Goal: Navigation & Orientation: Find specific page/section

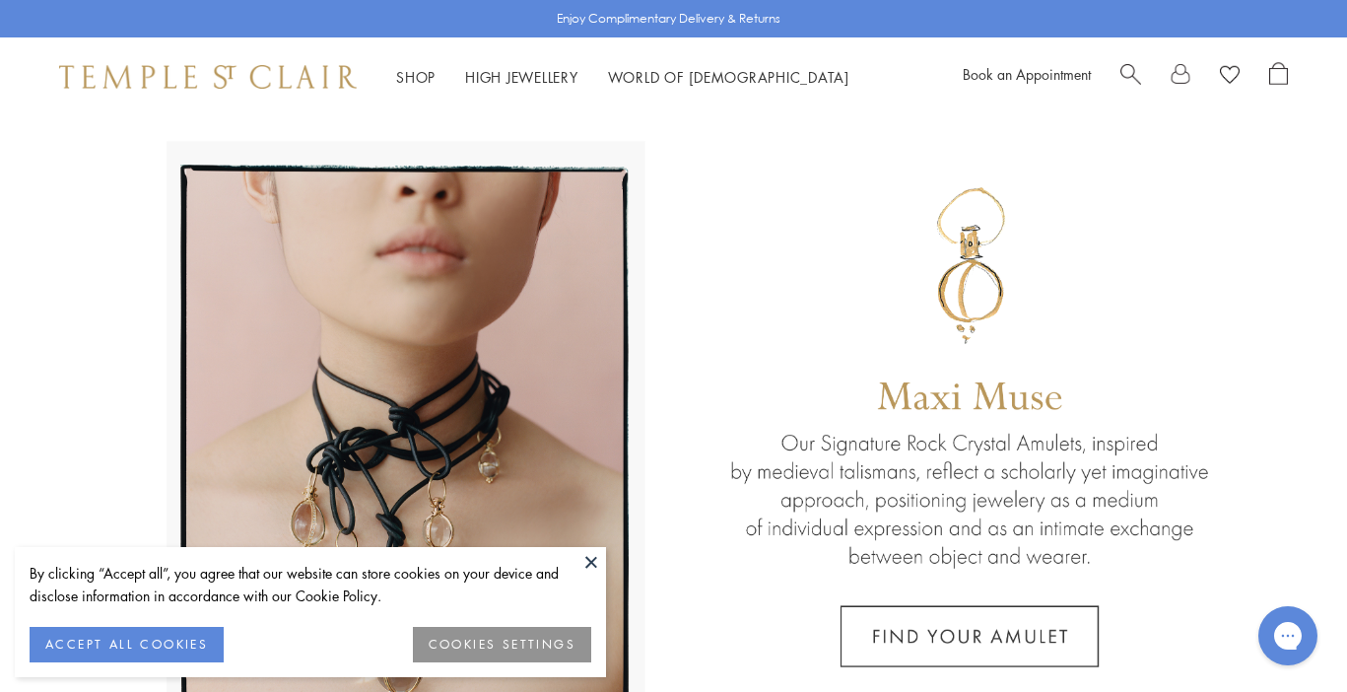
click at [594, 561] on button at bounding box center [592, 562] width 30 height 30
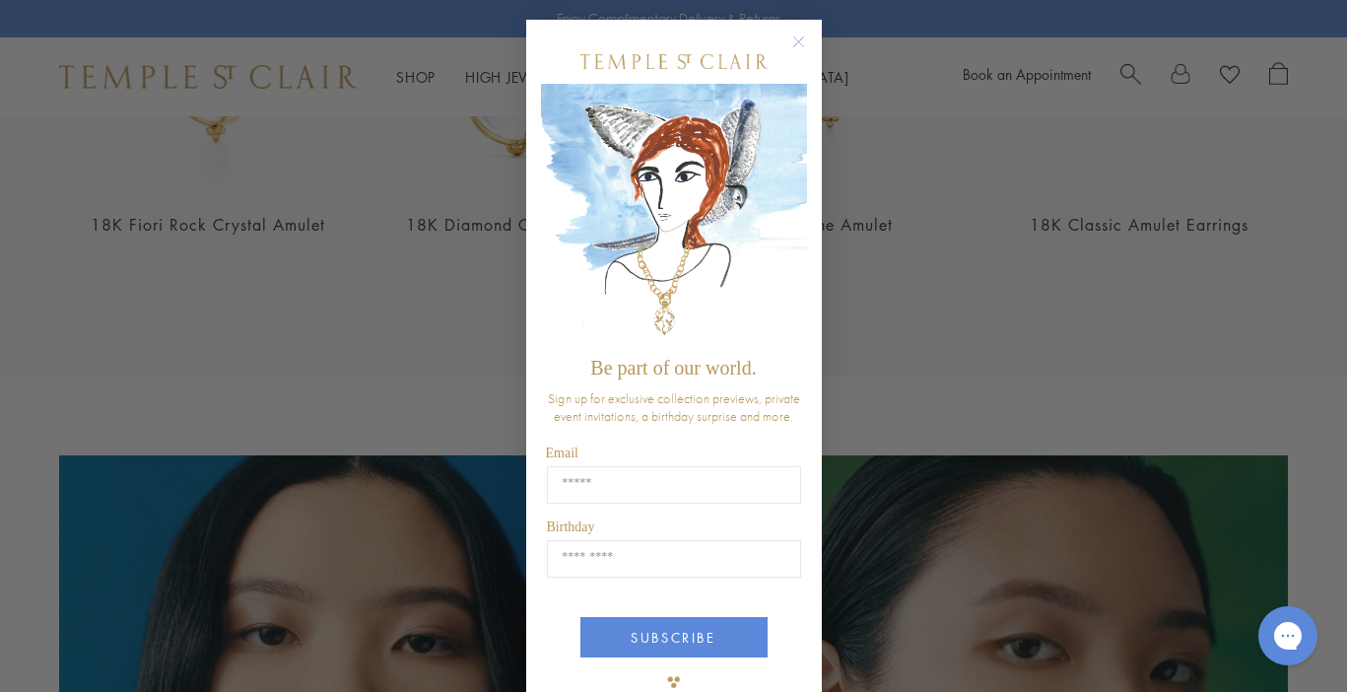
click at [792, 42] on circle "Close dialog" at bounding box center [799, 43] width 24 height 24
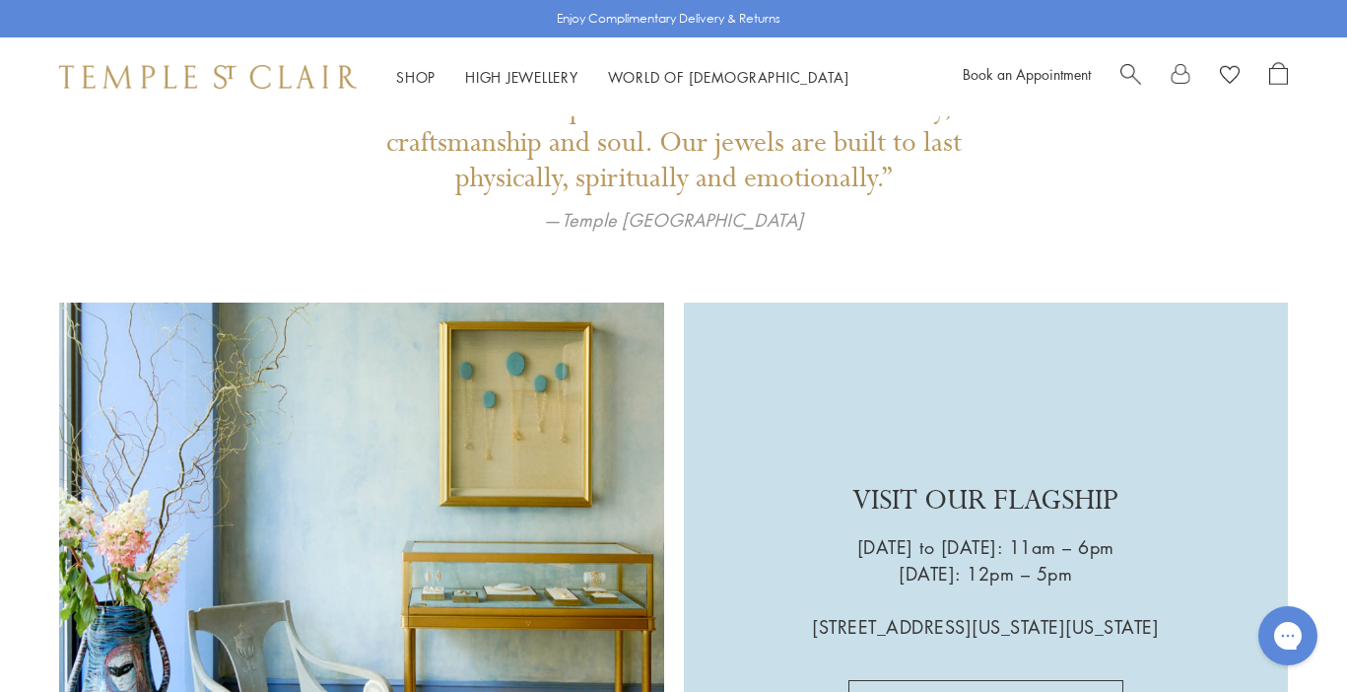
scroll to position [2992, 0]
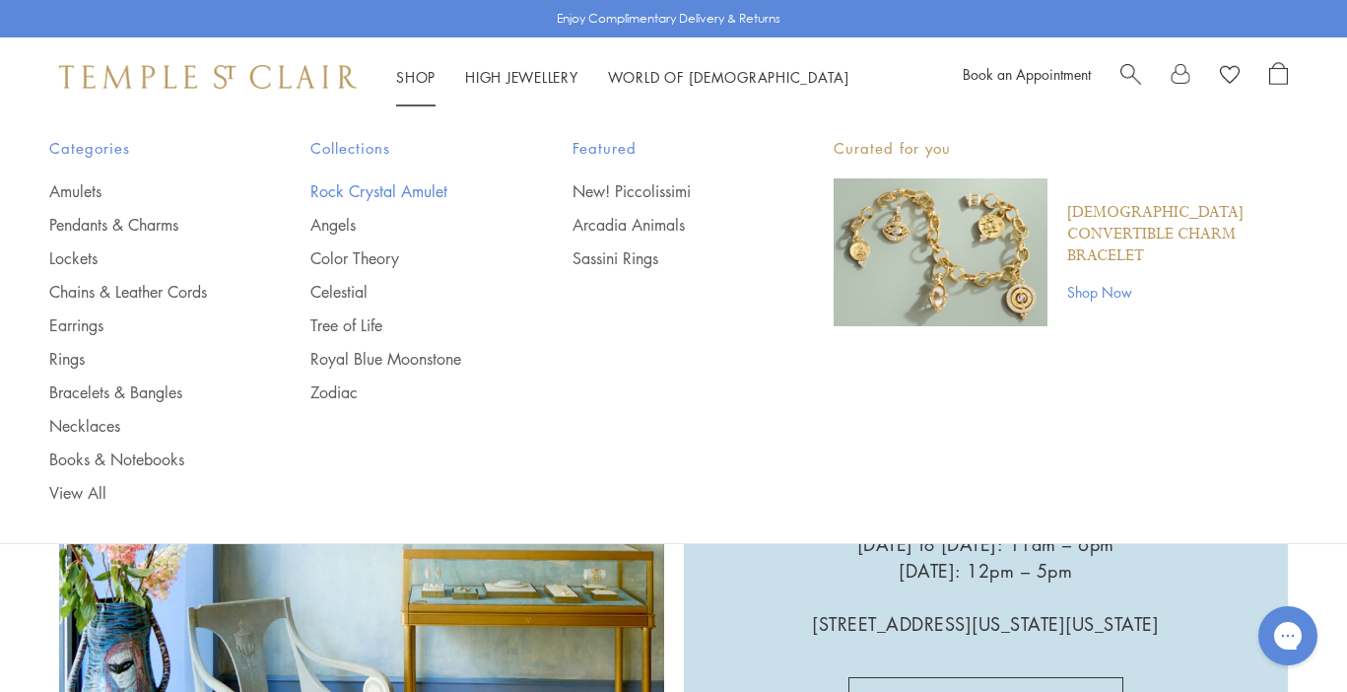
click at [394, 193] on link "Rock Crystal Amulet" at bounding box center [401, 191] width 182 height 22
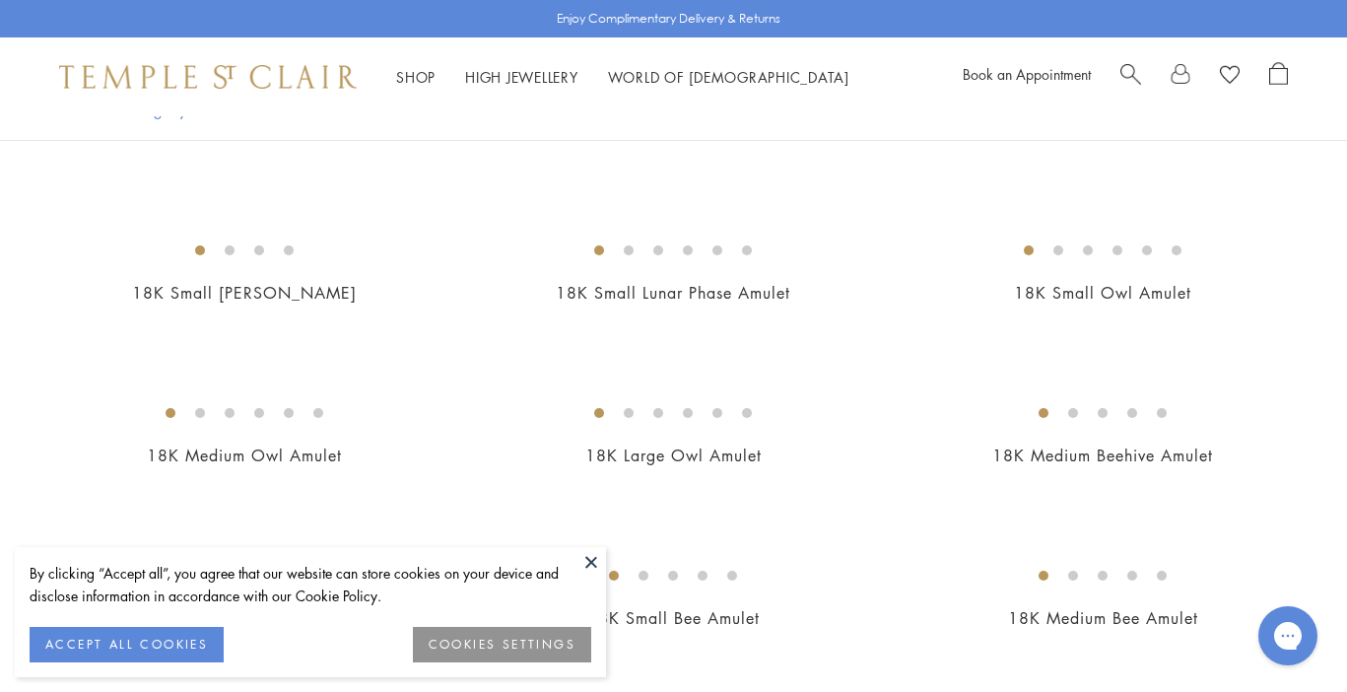
scroll to position [2412, 0]
click at [592, 562] on button at bounding box center [592, 562] width 30 height 30
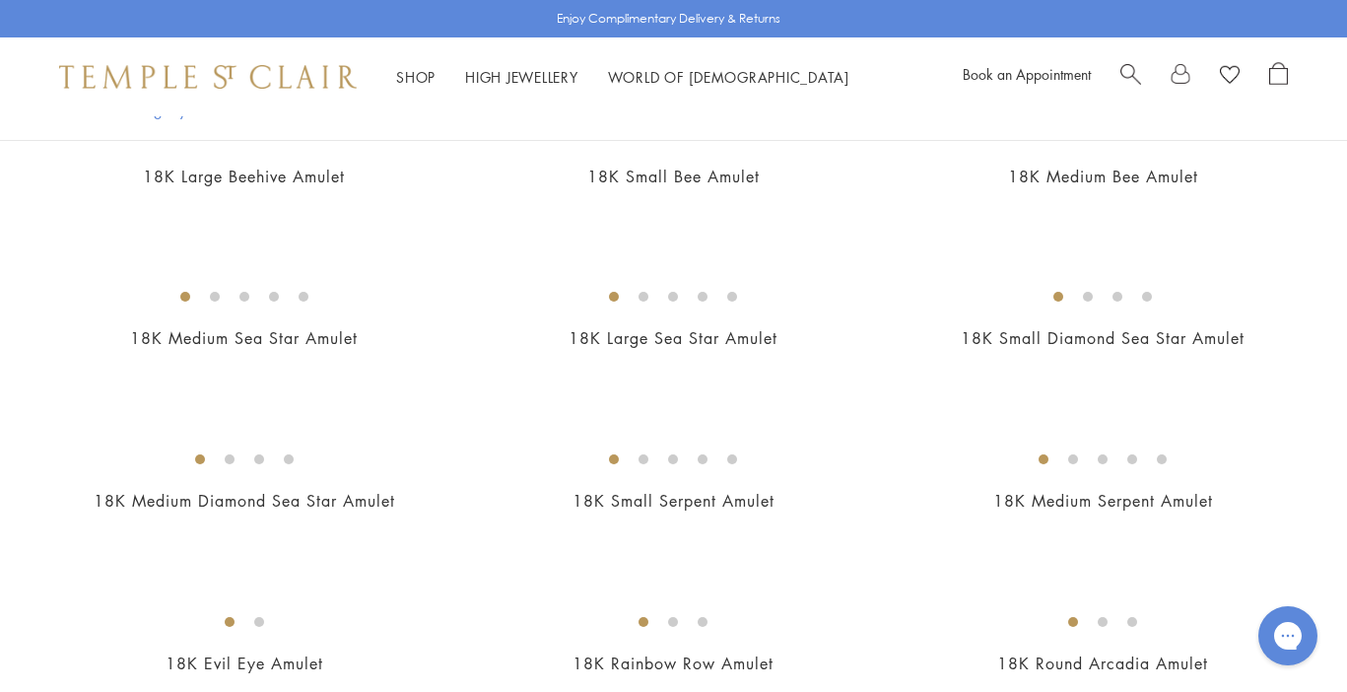
scroll to position [2854, 0]
click at [0, 0] on img at bounding box center [0, 0] width 0 height 0
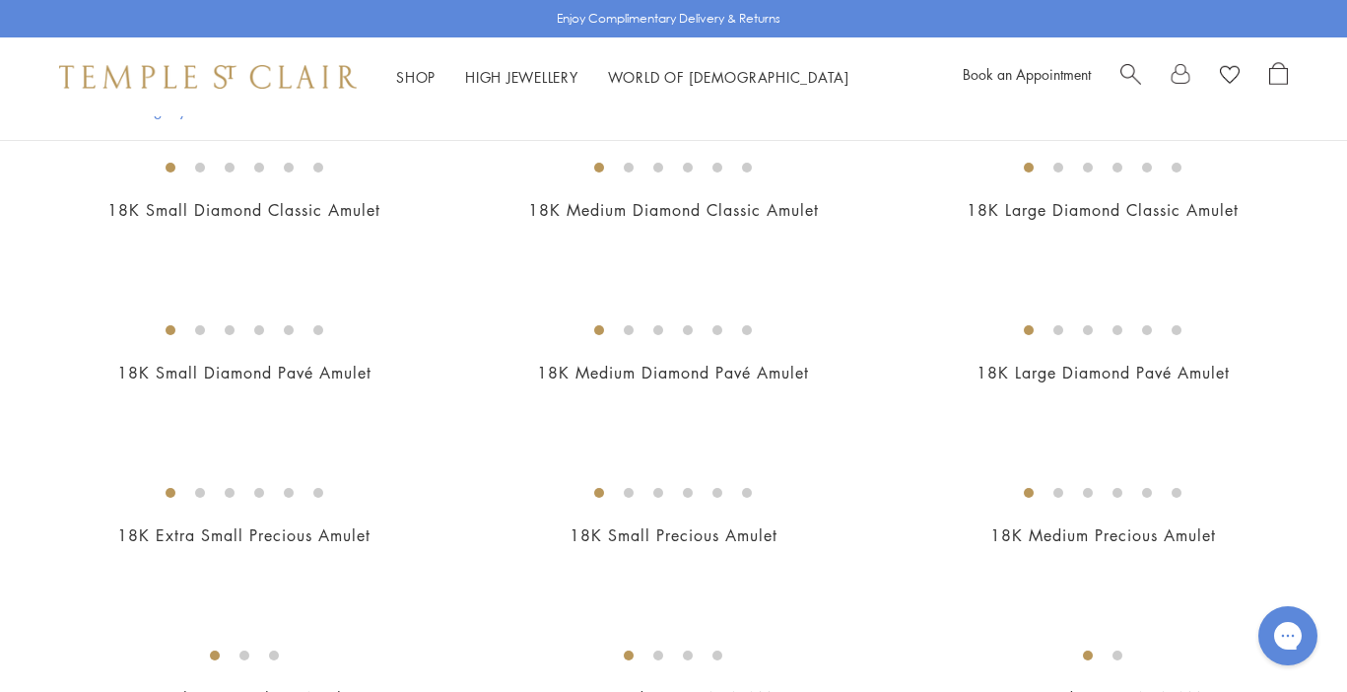
scroll to position [487, 0]
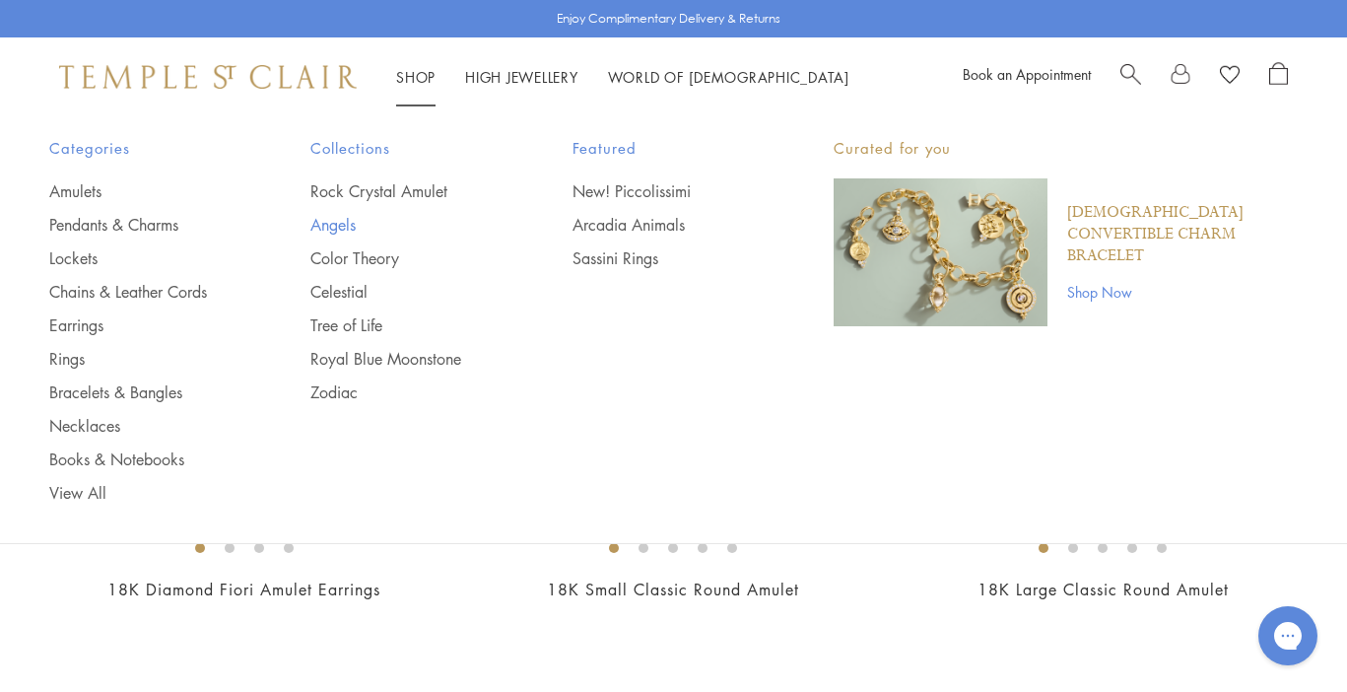
click at [344, 226] on link "Angels" at bounding box center [401, 225] width 182 height 22
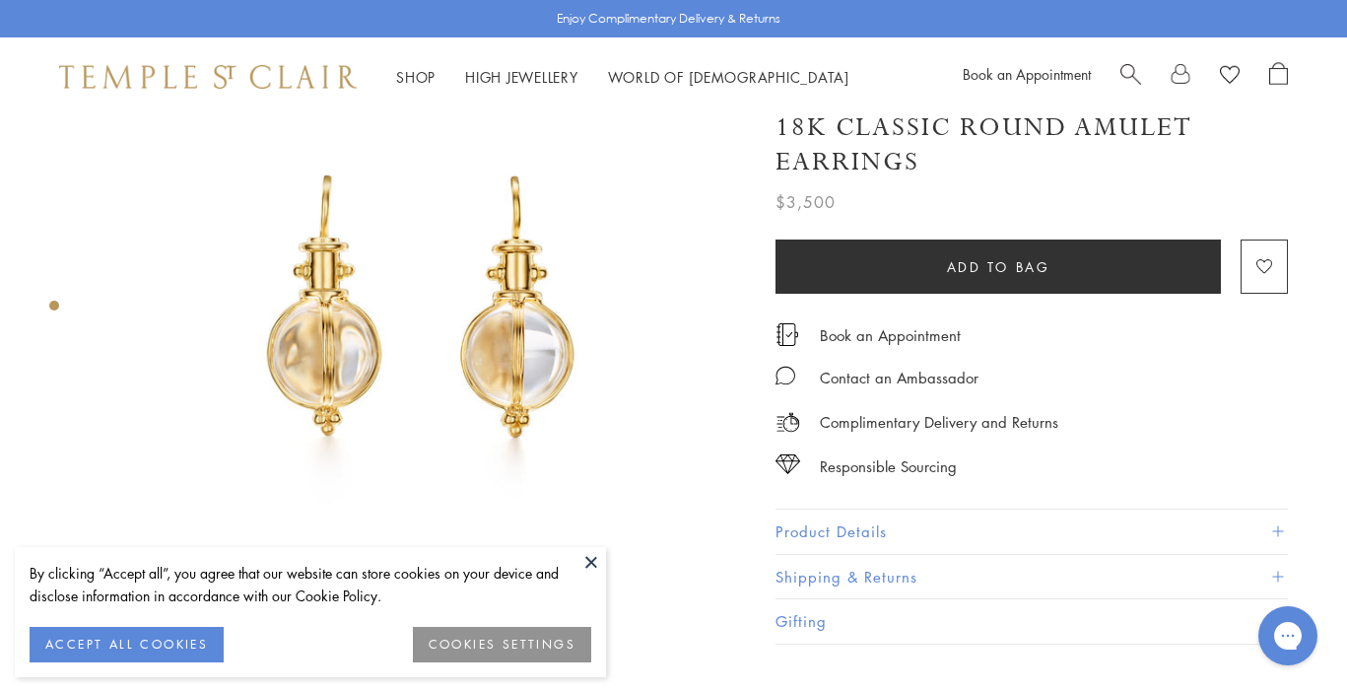
scroll to position [122, 0]
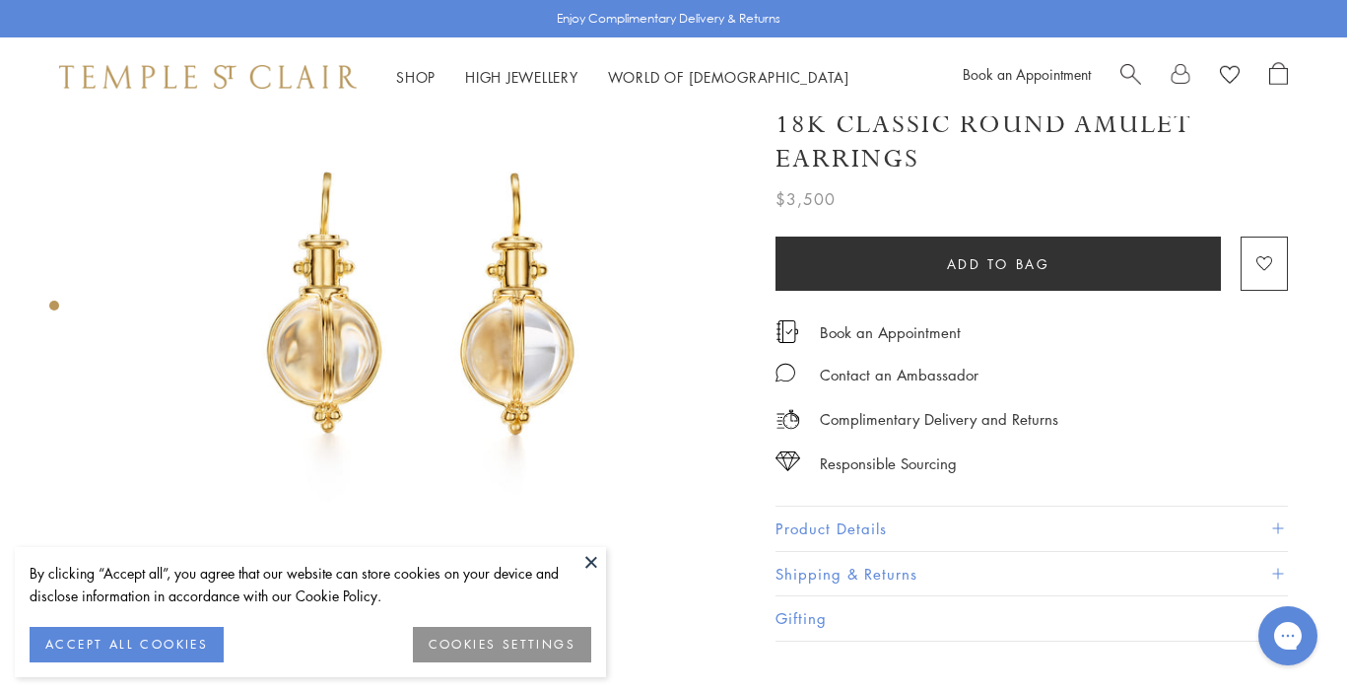
click at [584, 559] on button at bounding box center [592, 562] width 30 height 30
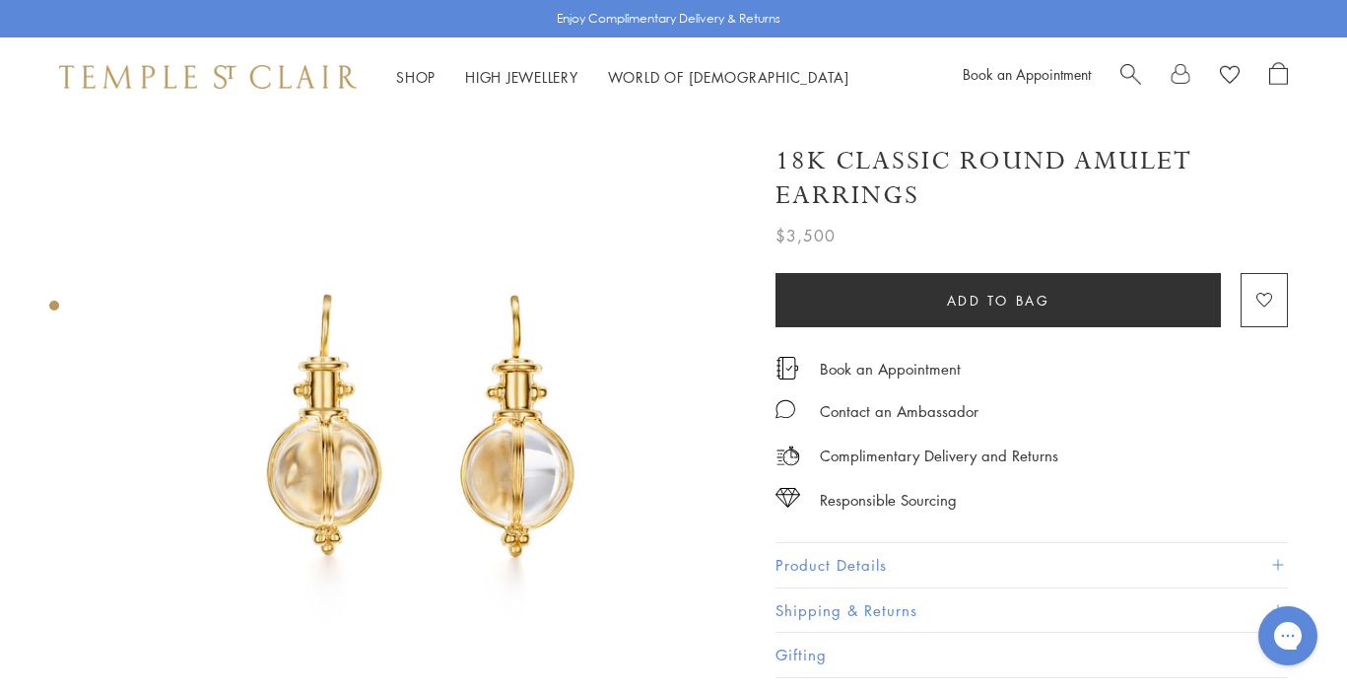
scroll to position [0, 0]
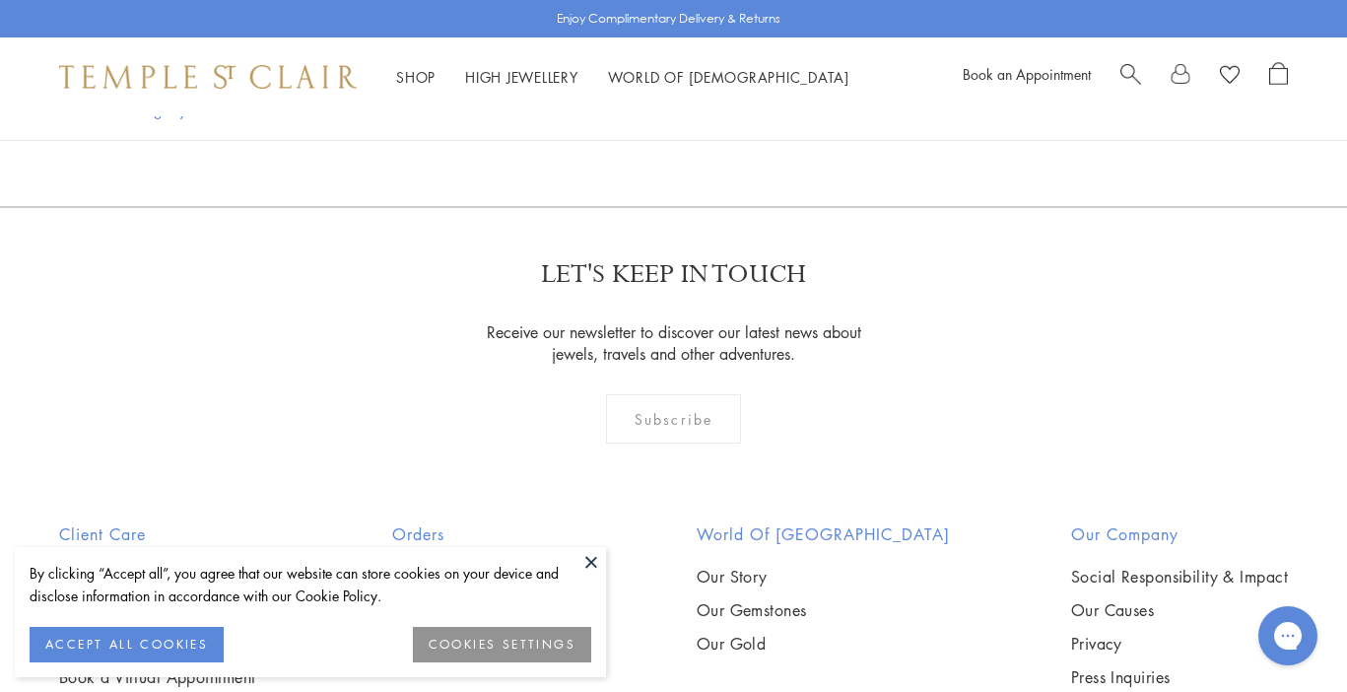
scroll to position [1399, 0]
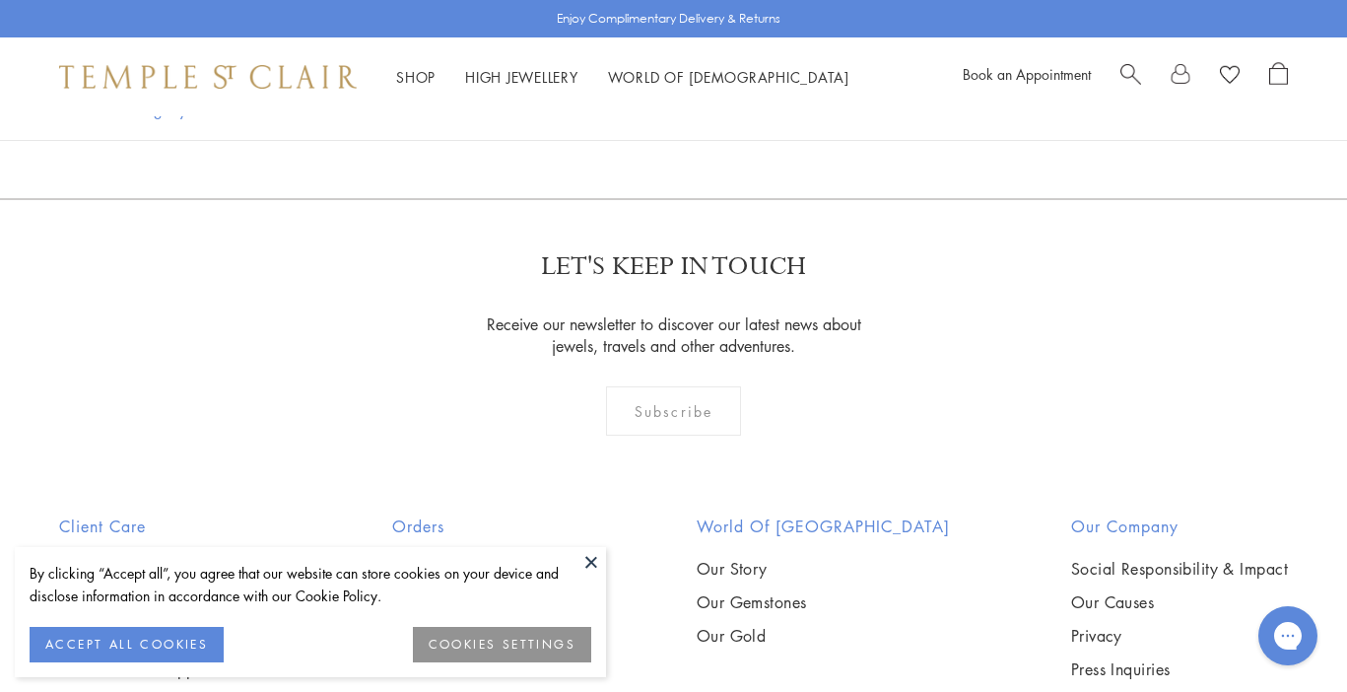
click at [592, 562] on button at bounding box center [592, 562] width 30 height 30
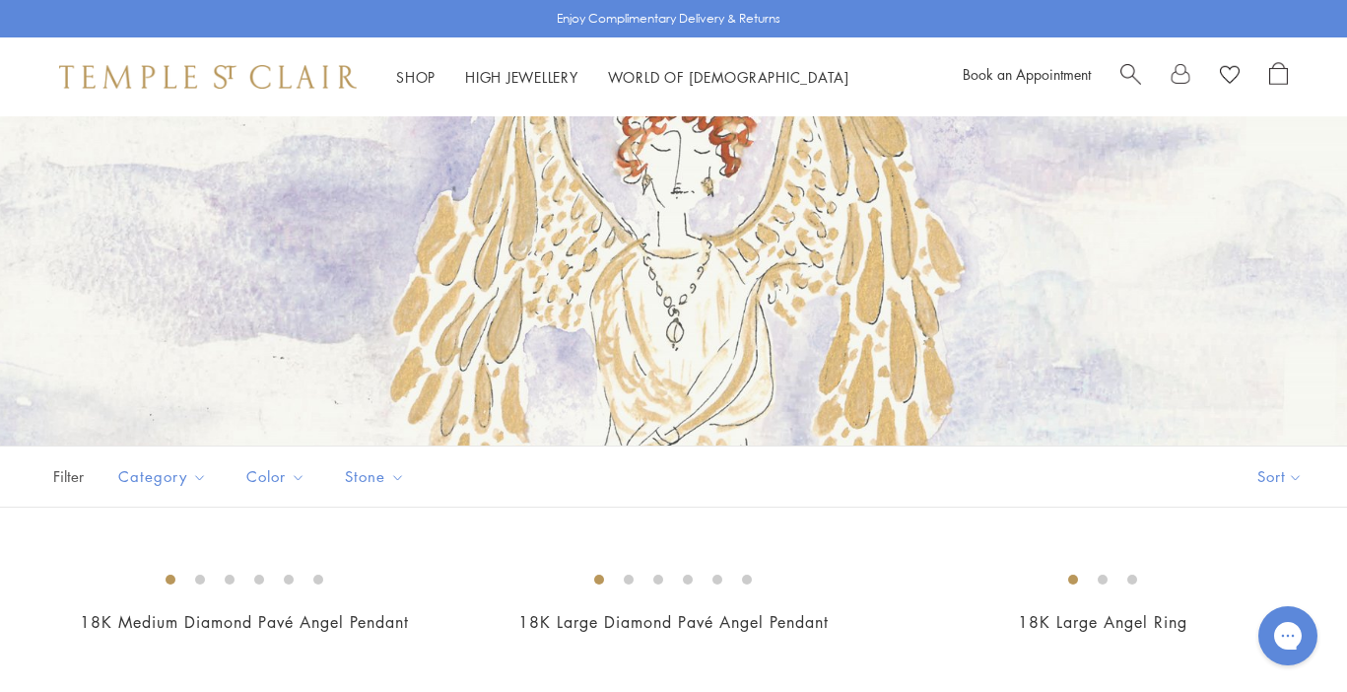
scroll to position [5, 0]
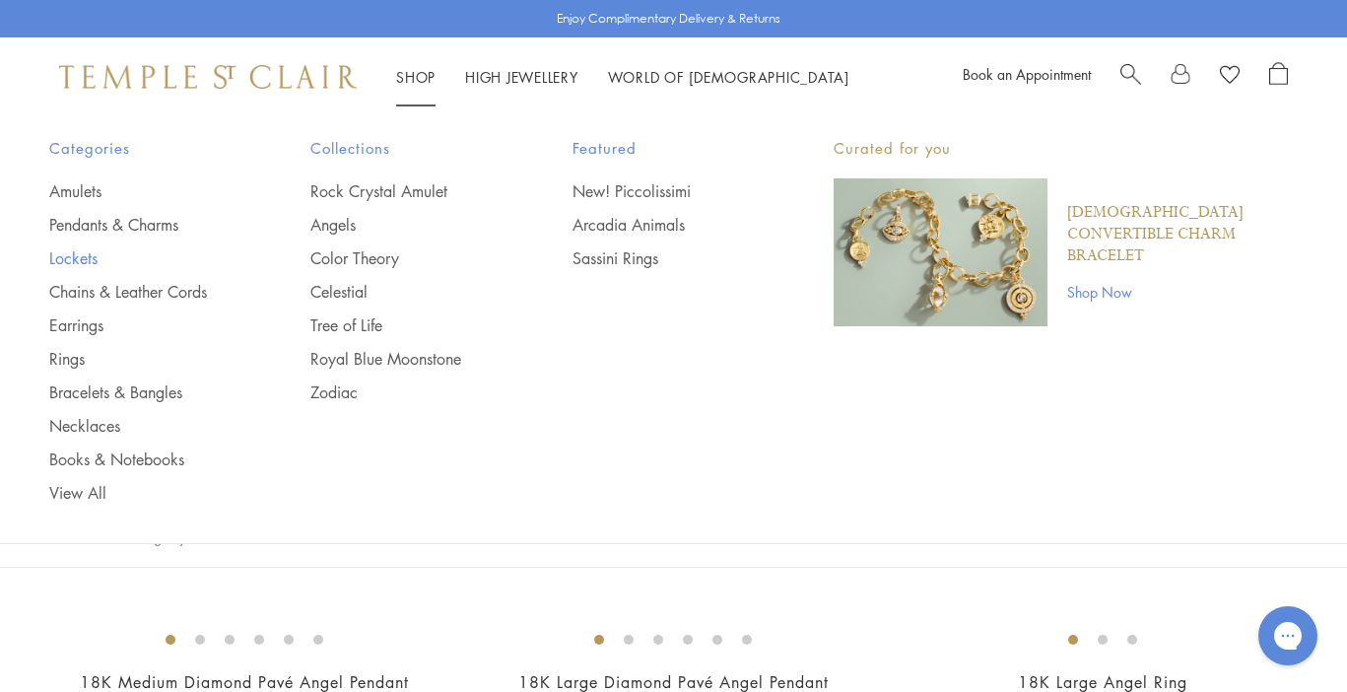
click at [66, 258] on link "Lockets" at bounding box center [140, 258] width 182 height 22
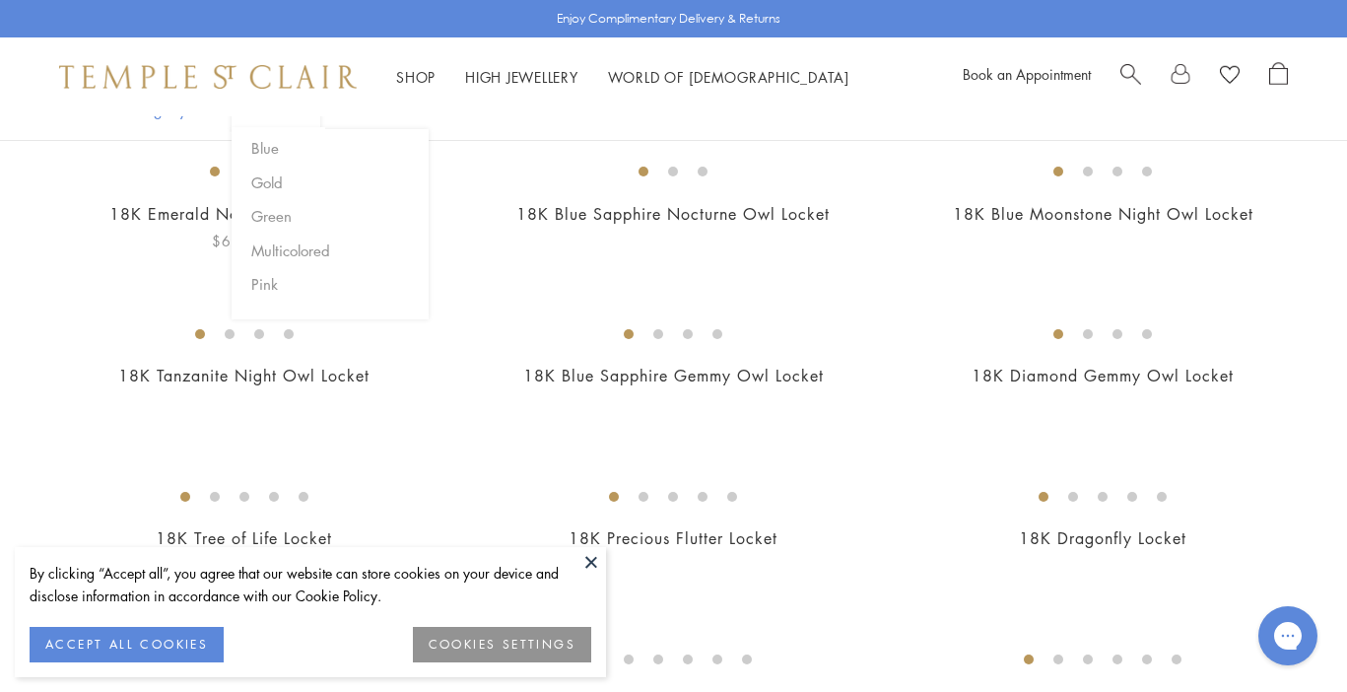
scroll to position [217, 0]
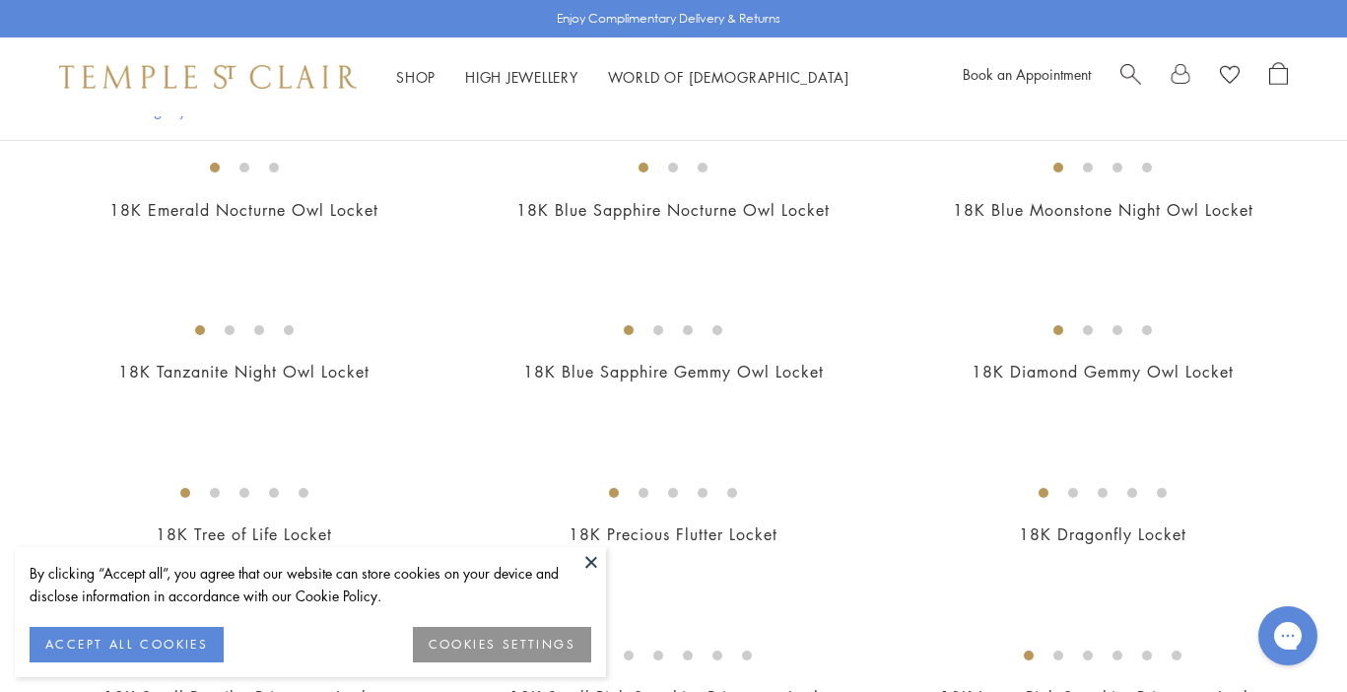
click at [583, 560] on button at bounding box center [592, 562] width 30 height 30
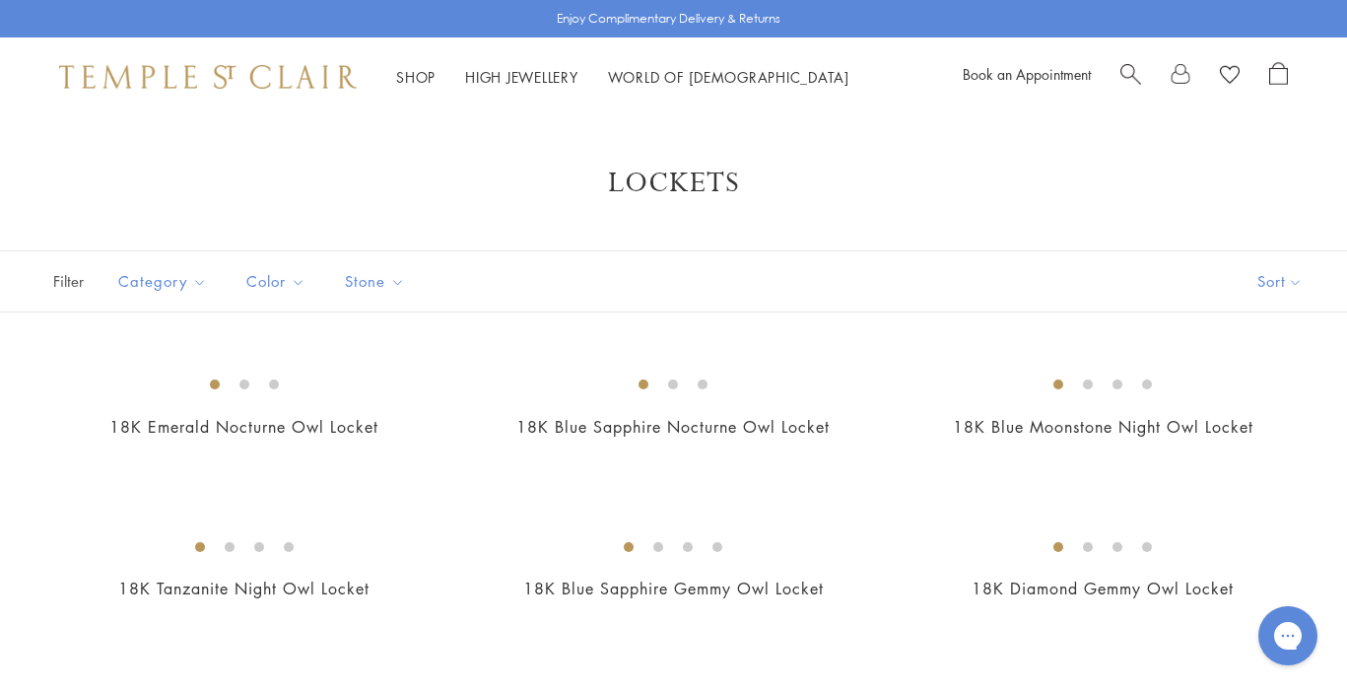
scroll to position [0, 0]
